Goal: Communication & Community: Answer question/provide support

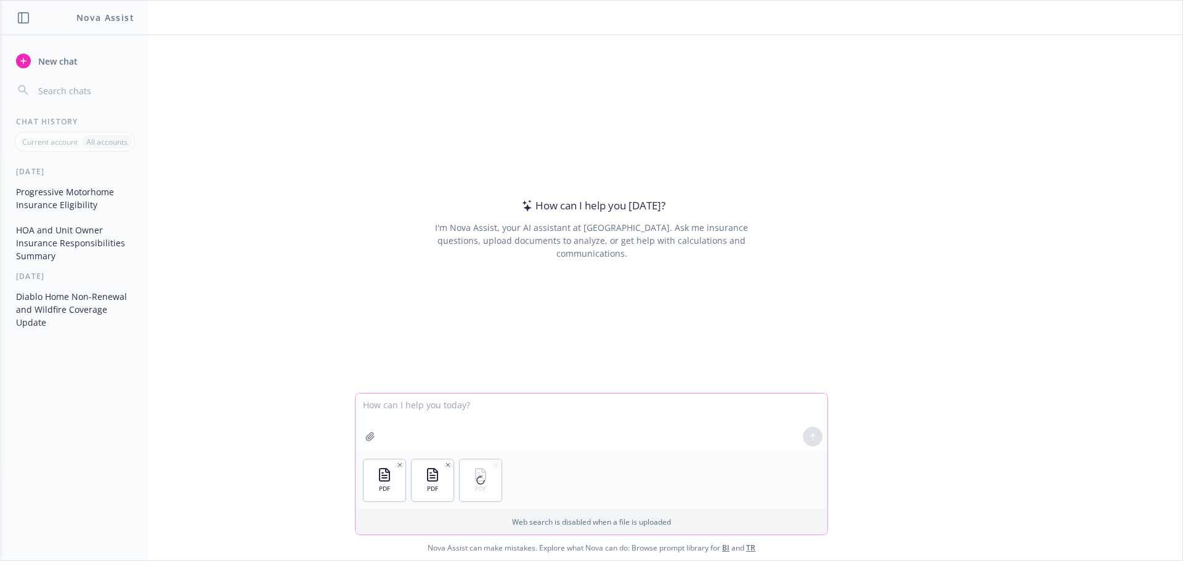
click at [441, 409] on textarea at bounding box center [592, 423] width 472 height 58
type textarea "Please review and advise what the HOA is responsible for insuring and what the …"
click at [809, 439] on icon at bounding box center [813, 437] width 9 height 9
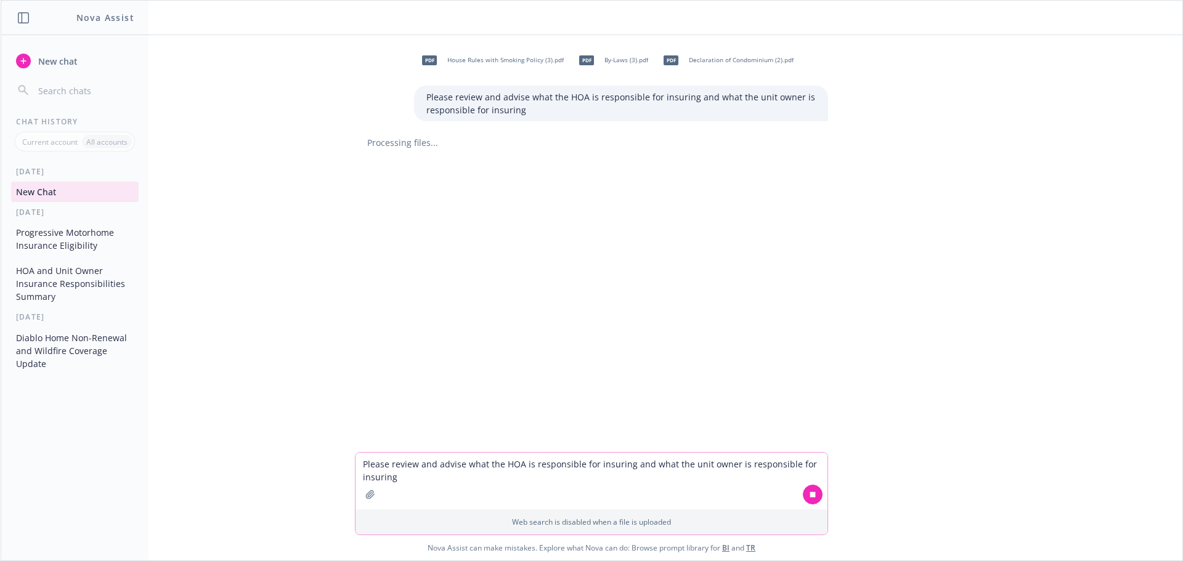
click at [90, 285] on button "HOA and Unit Owner Insurance Responsibilities Summary" at bounding box center [75, 284] width 128 height 46
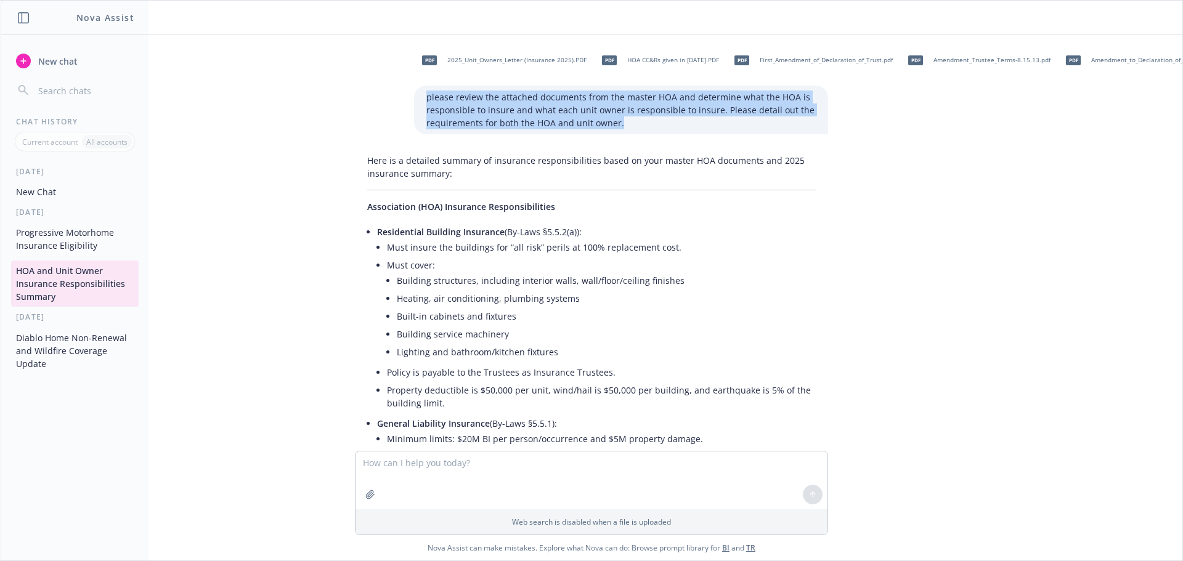
drag, startPoint x: 615, startPoint y: 122, endPoint x: 417, endPoint y: 95, distance: 199.7
click at [426, 95] on p "please review the attached documents from the master HOA and determine what the…" at bounding box center [621, 110] width 390 height 39
copy p "please review the attached documents from the master HOA and determine what the…"
click at [95, 191] on button "New Chat" at bounding box center [75, 192] width 128 height 20
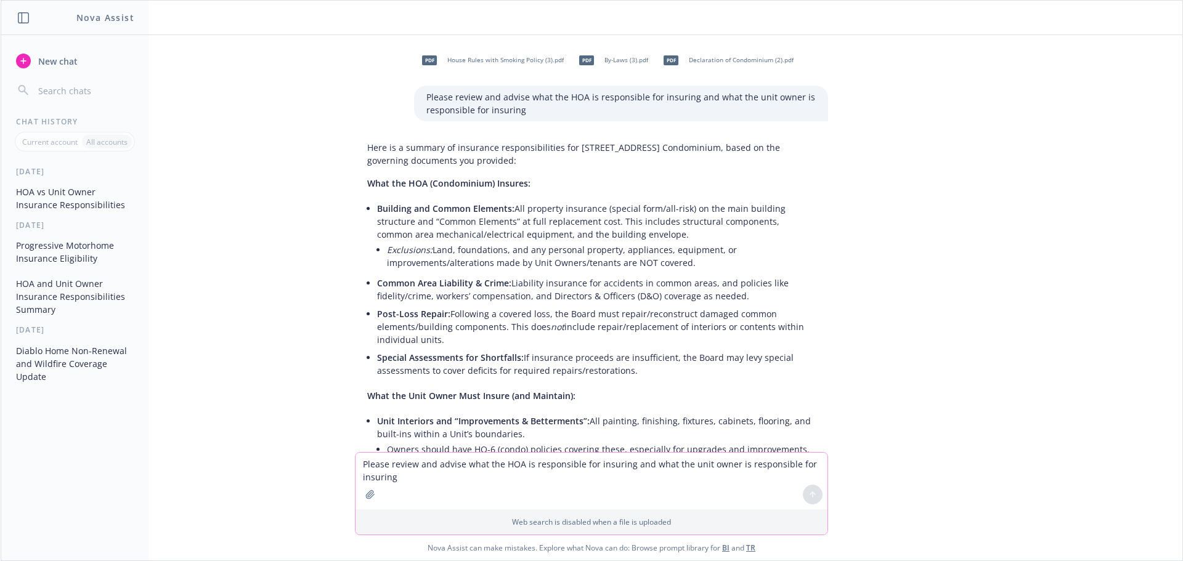
click at [477, 468] on textarea "Please review and advise what the HOA is responsible for insuring and what the …" at bounding box center [592, 481] width 472 height 57
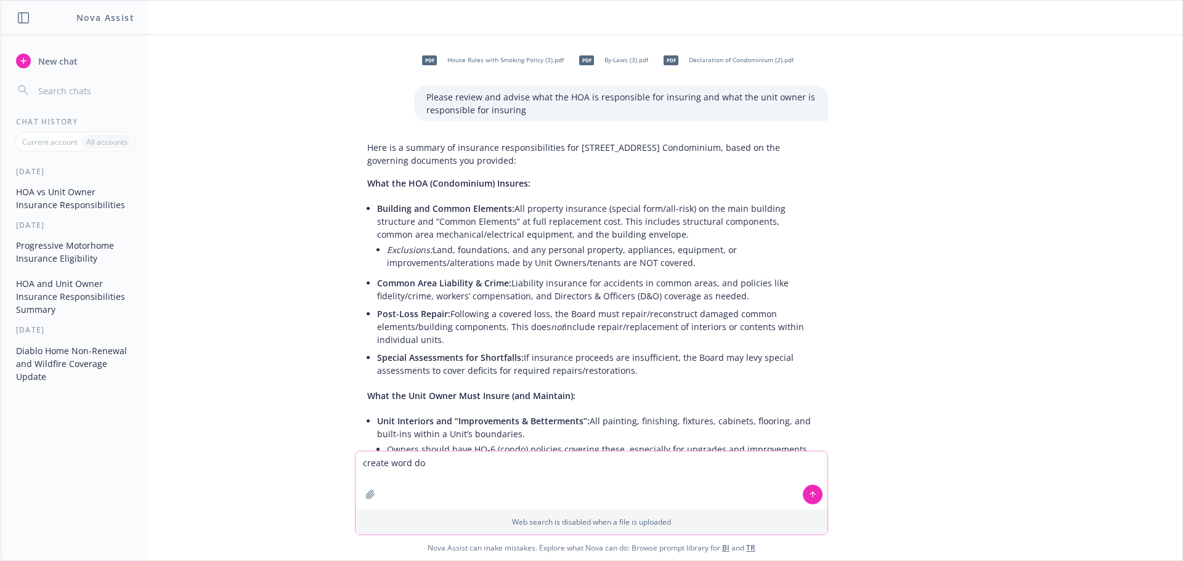
type textarea "create word doc"
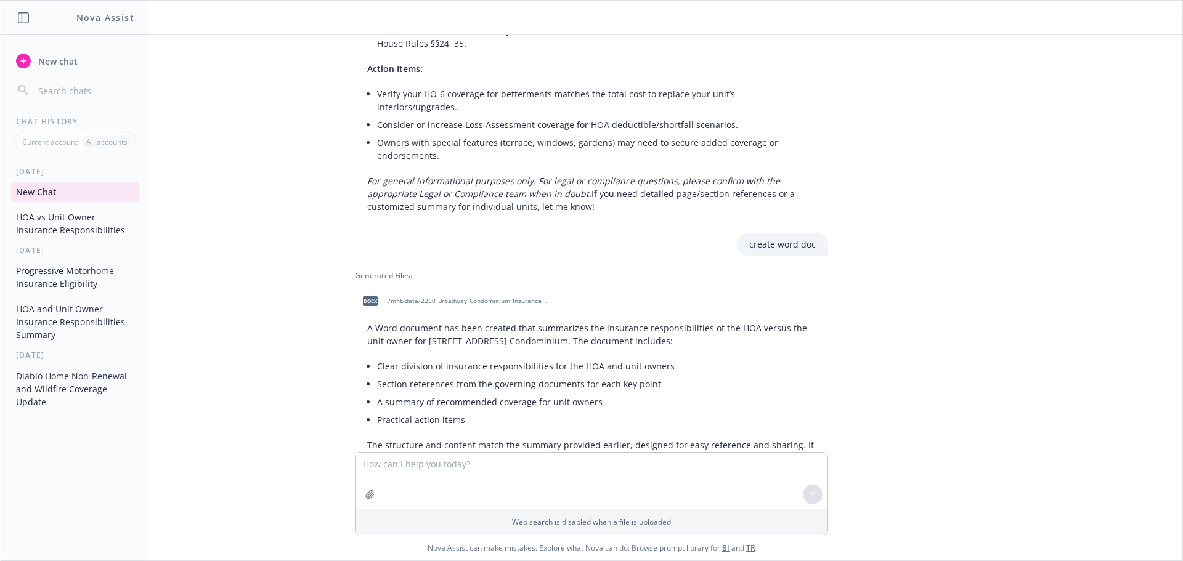
scroll to position [899, 0]
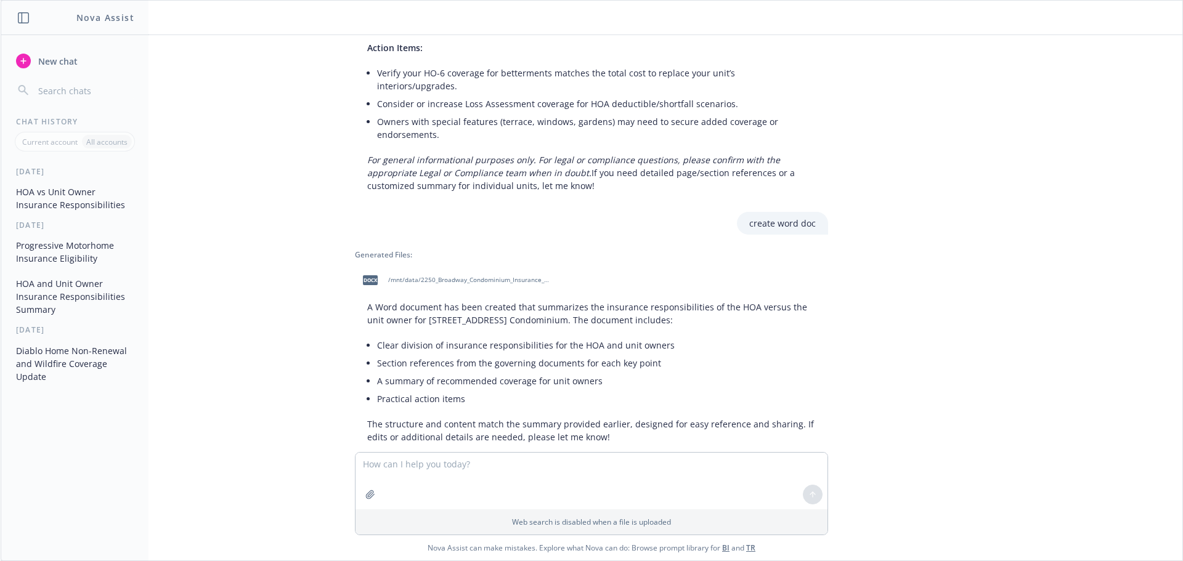
click at [431, 276] on span "/mnt/data/2250_Broadway_Condominium_Insurance_Responsibilities_Summary.docx" at bounding box center [468, 280] width 161 height 8
